Goal: Task Accomplishment & Management: Use online tool/utility

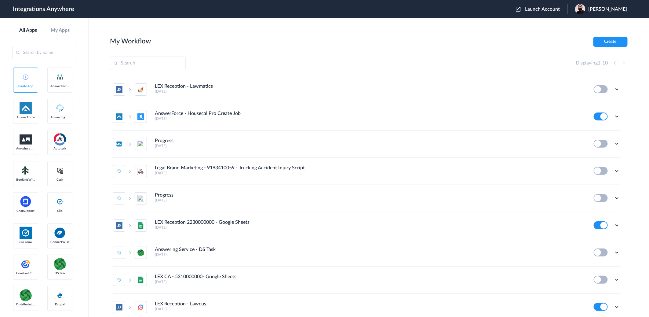
click at [535, 32] on main "My Workflow Create Displaying 1 - 10 LEX Reception - Lawmatics [DATE] Edit Task…" at bounding box center [369, 167] width 561 height 298
drag, startPoint x: 540, startPoint y: 8, endPoint x: 537, endPoint y: 46, distance: 38.6
click at [540, 8] on span "Launch Account" at bounding box center [542, 9] width 35 height 5
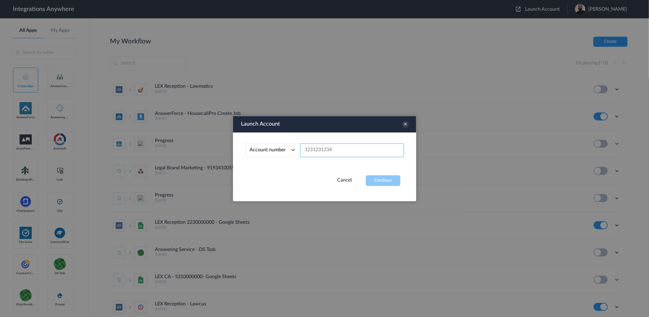
click at [322, 149] on input "text" at bounding box center [352, 150] width 104 height 14
paste input "8777050301"
type input "8777050301"
click at [371, 181] on button "Continue" at bounding box center [383, 180] width 35 height 11
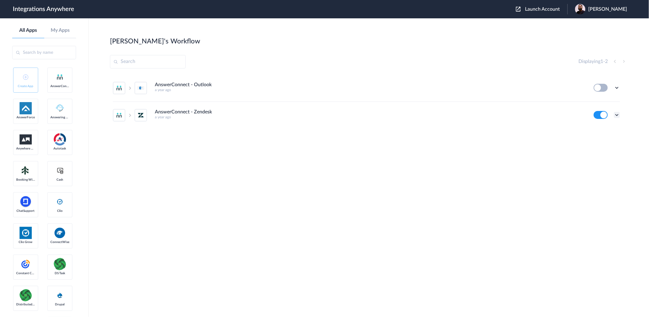
click at [619, 115] on icon at bounding box center [617, 115] width 6 height 6
click at [614, 131] on li "Edit" at bounding box center [600, 128] width 40 height 11
click at [614, 117] on icon at bounding box center [617, 115] width 6 height 6
click at [612, 144] on li "Task history" at bounding box center [600, 140] width 40 height 11
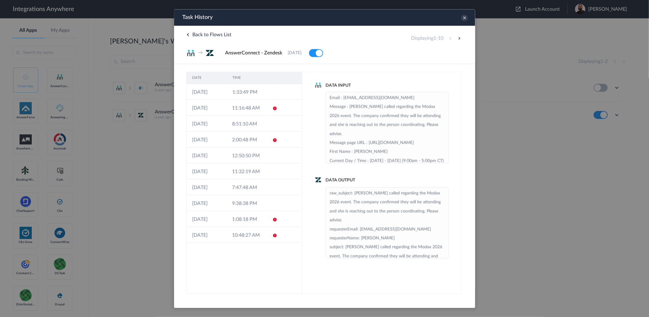
click at [254, 90] on td "1:33:49 PM" at bounding box center [247, 91] width 40 height 16
click at [210, 89] on td "12-09-2025" at bounding box center [206, 91] width 40 height 16
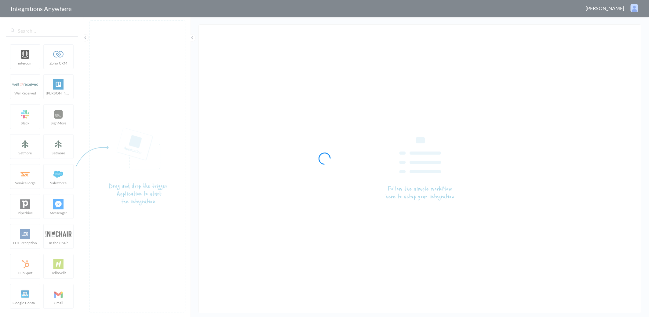
type input "AnswerConnect - Zendesk"
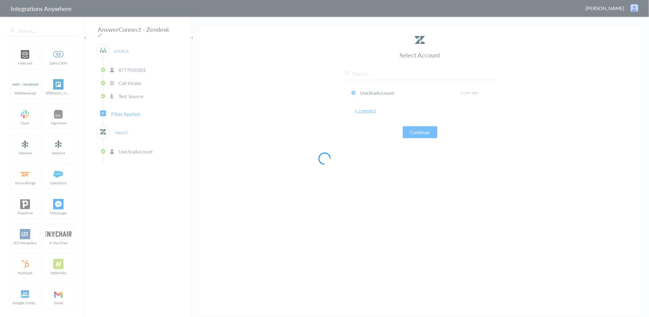
click at [134, 110] on div at bounding box center [324, 158] width 649 height 317
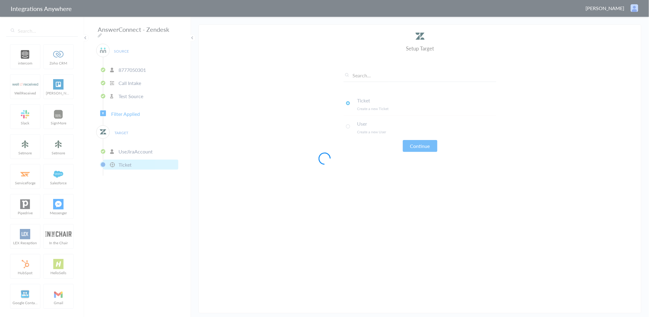
click at [86, 123] on div at bounding box center [324, 158] width 649 height 317
click at [160, 112] on div at bounding box center [324, 158] width 649 height 317
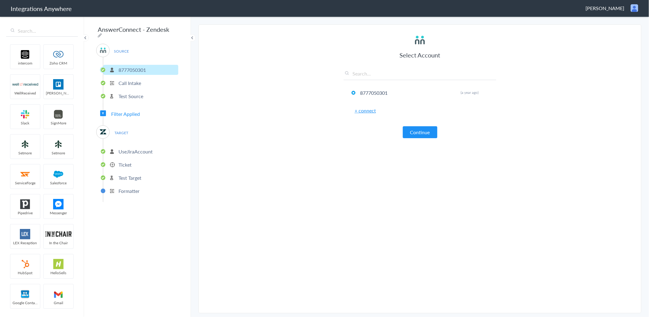
click at [128, 112] on span "Filter Applied" at bounding box center [125, 113] width 29 height 7
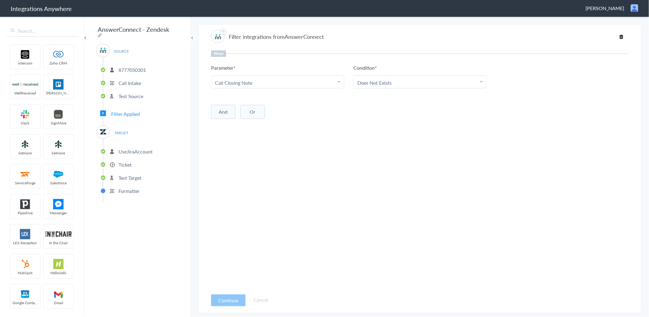
click at [133, 155] on ul "UseJiraAccount Ticket Test Target Formatter" at bounding box center [140, 170] width 75 height 63
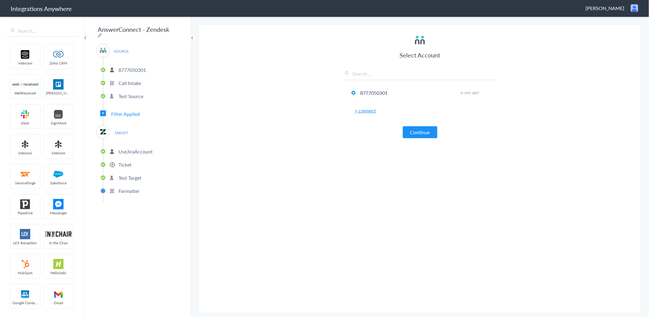
click at [131, 165] on li "Ticket" at bounding box center [140, 164] width 75 height 10
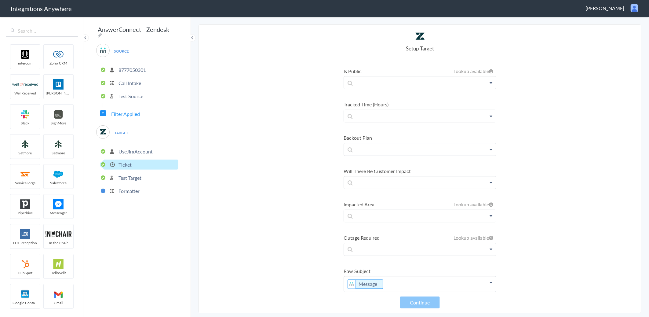
scroll to position [668, 0]
